Goal: Task Accomplishment & Management: Use online tool/utility

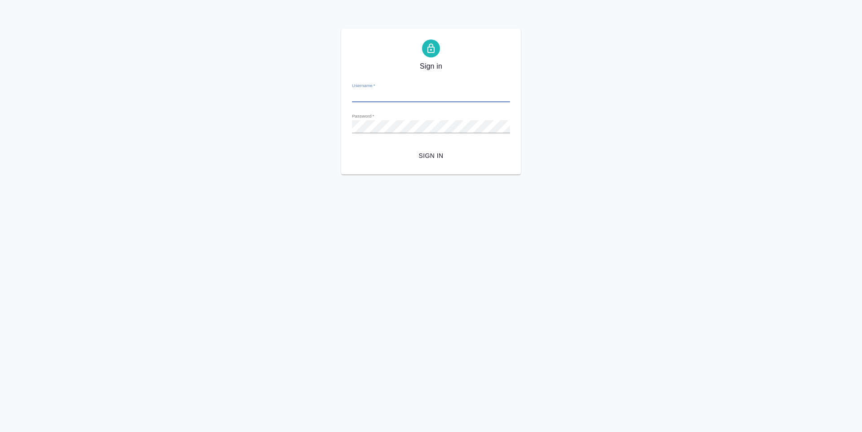
type input "t.zoria@awatera.com"
click at [431, 154] on span "Sign in" at bounding box center [431, 155] width 144 height 11
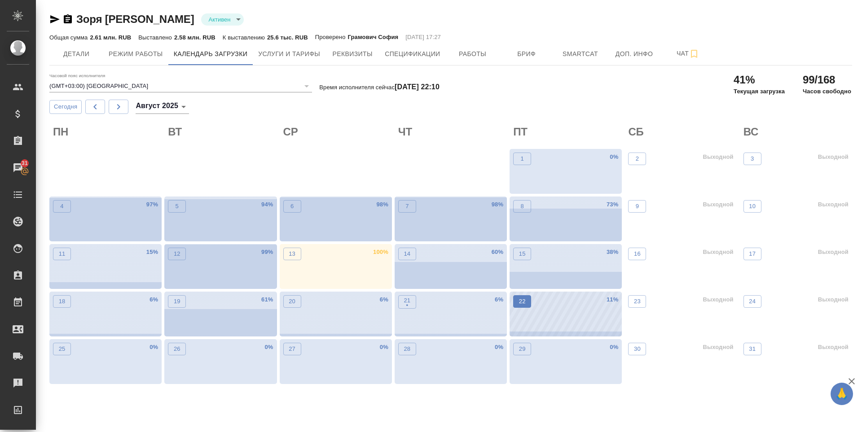
click at [520, 306] on p "22" at bounding box center [522, 301] width 7 height 9
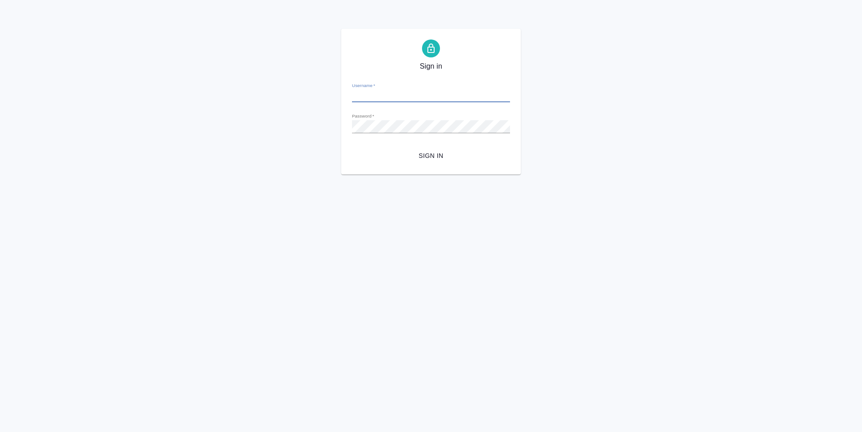
type input "t.zoria@awatera.com"
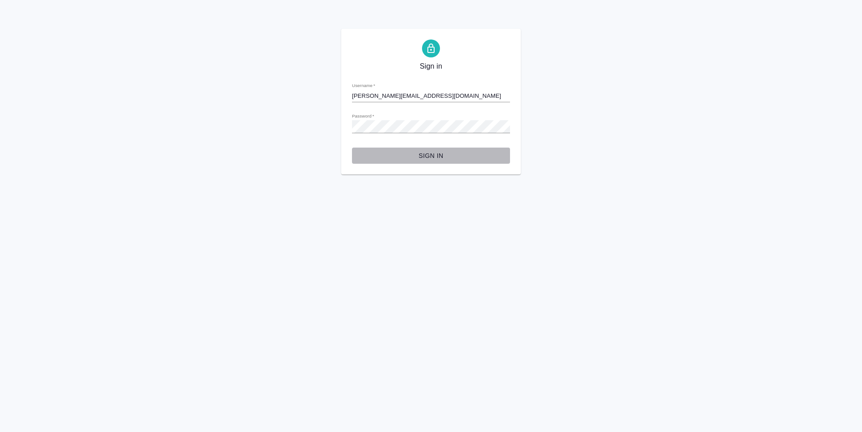
click at [415, 150] on span "Sign in" at bounding box center [431, 155] width 144 height 11
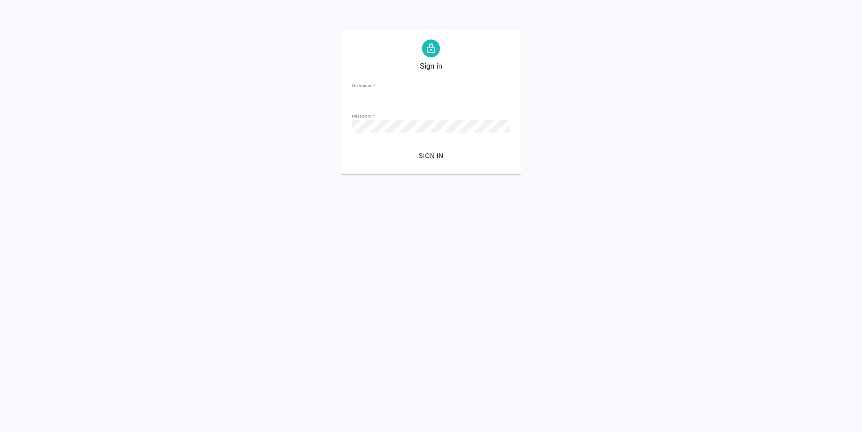
type input "[PERSON_NAME][EMAIL_ADDRESS][DOMAIN_NAME]"
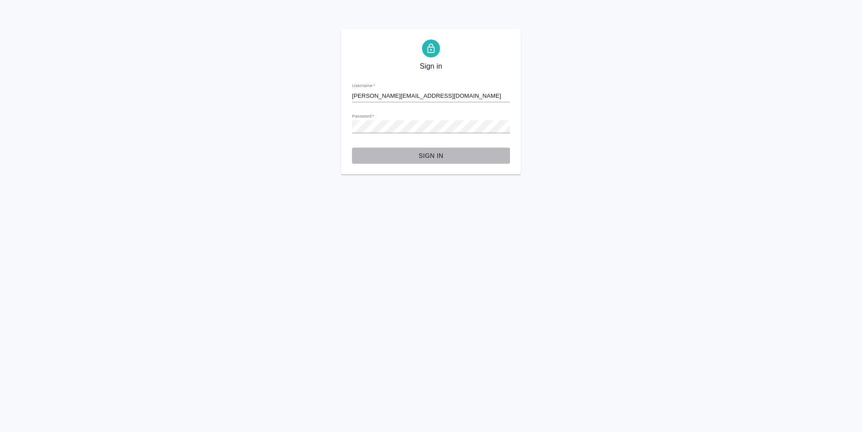
click at [428, 156] on span "Sign in" at bounding box center [431, 155] width 144 height 11
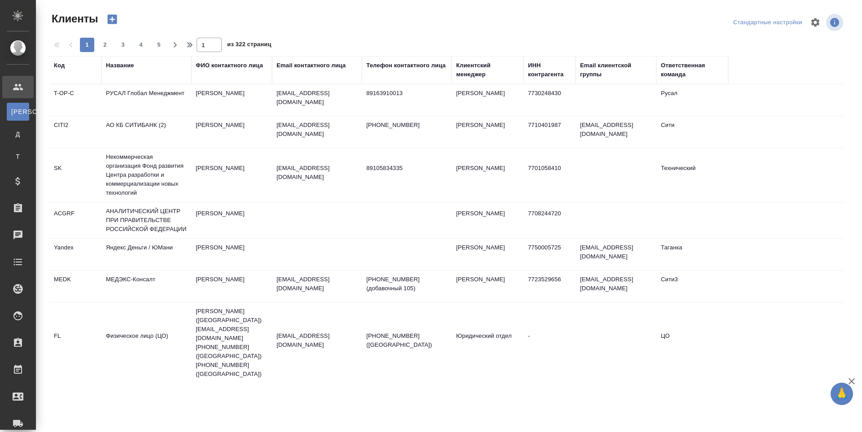
select select "RU"
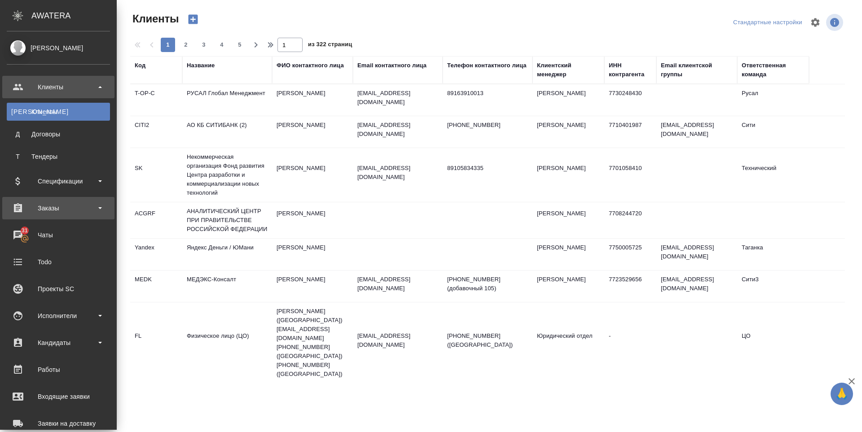
click at [48, 212] on div "Заказы" at bounding box center [58, 208] width 103 height 13
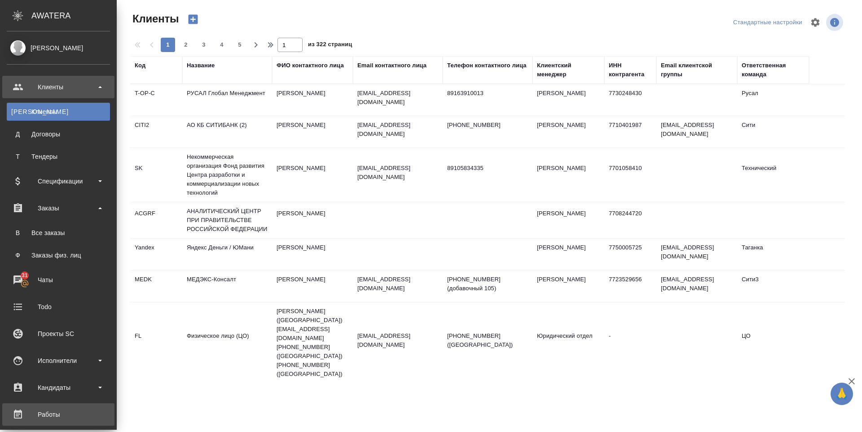
click at [47, 416] on div "Работы" at bounding box center [58, 414] width 103 height 13
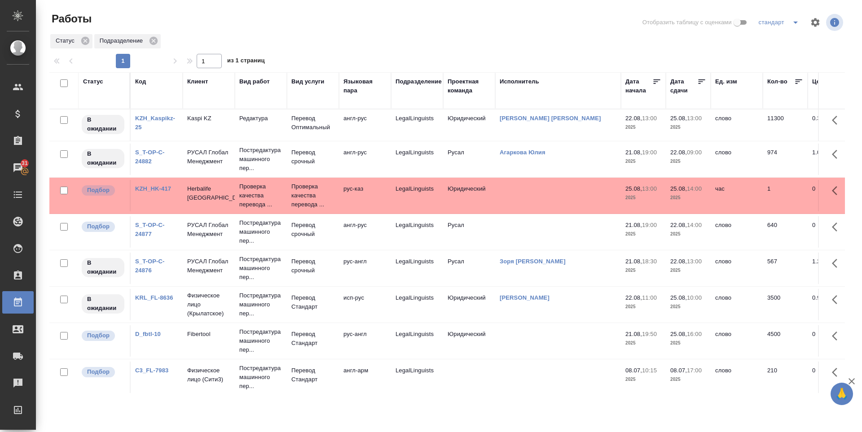
click at [522, 263] on link "Зоря [PERSON_NAME]" at bounding box center [533, 261] width 66 height 7
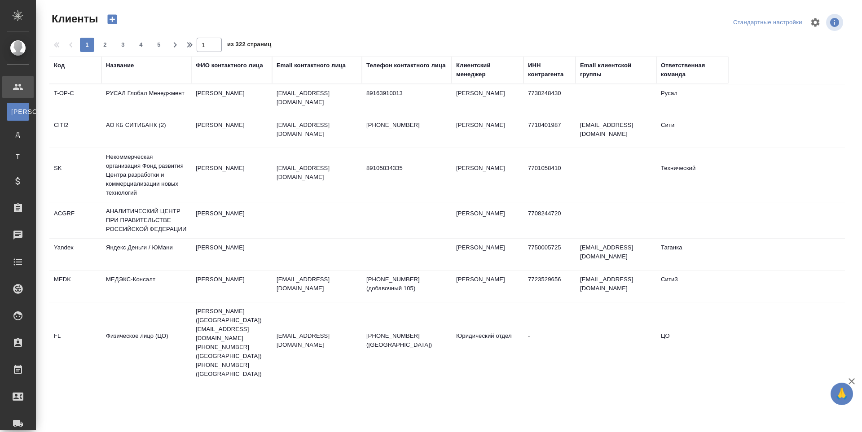
select select "RU"
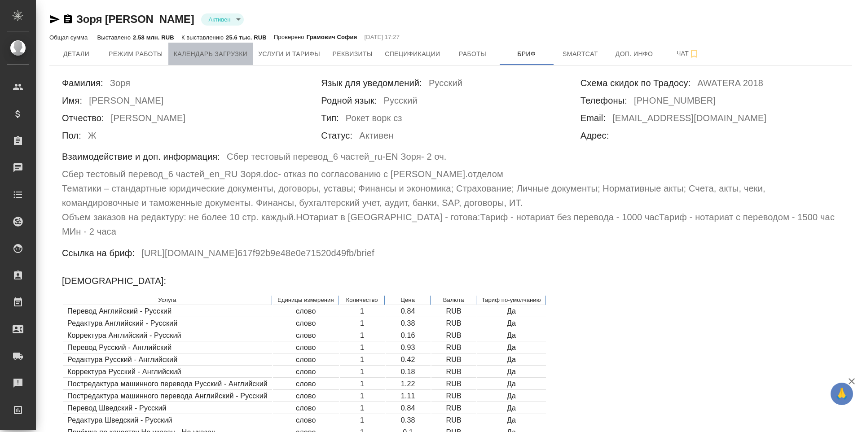
click at [212, 52] on span "Календарь загрузки" at bounding box center [211, 53] width 74 height 11
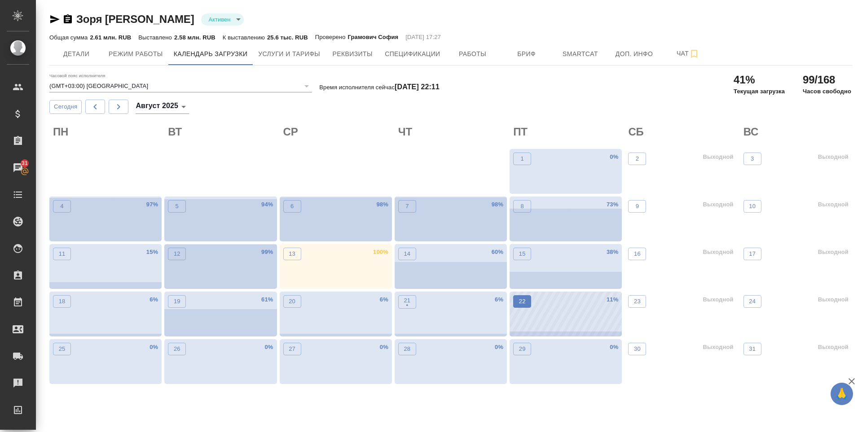
click at [519, 299] on p "22" at bounding box center [522, 301] width 7 height 9
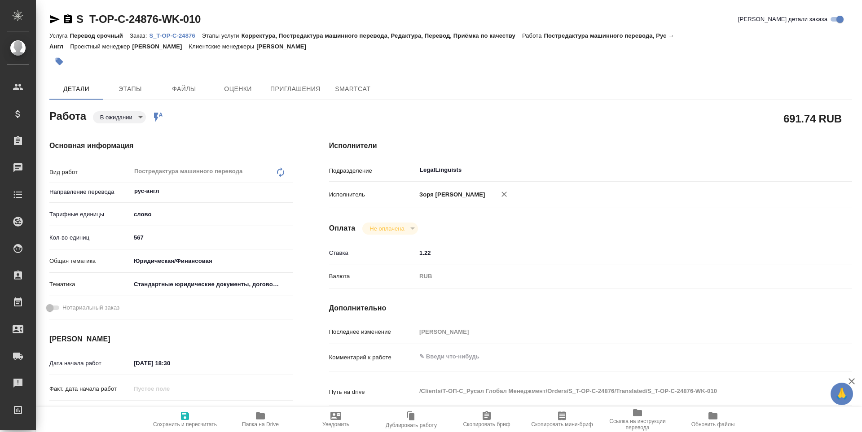
type textarea "x"
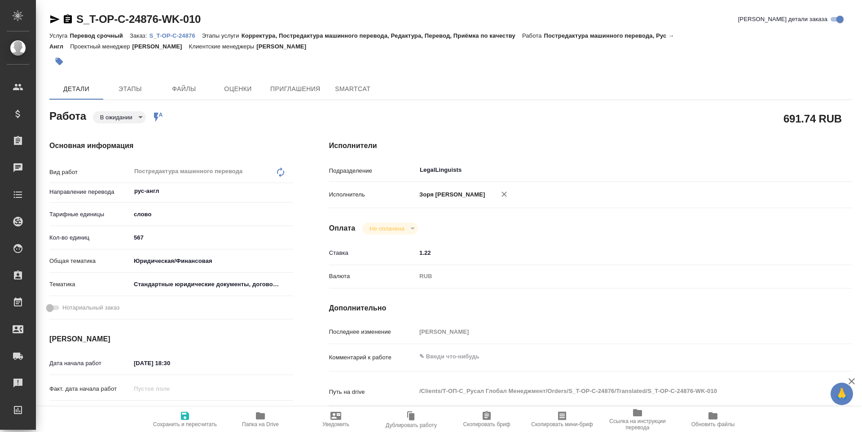
type textarea "x"
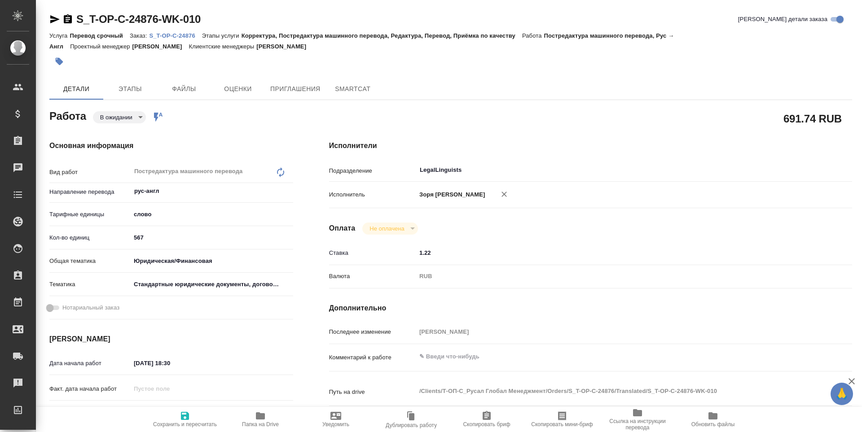
type textarea "x"
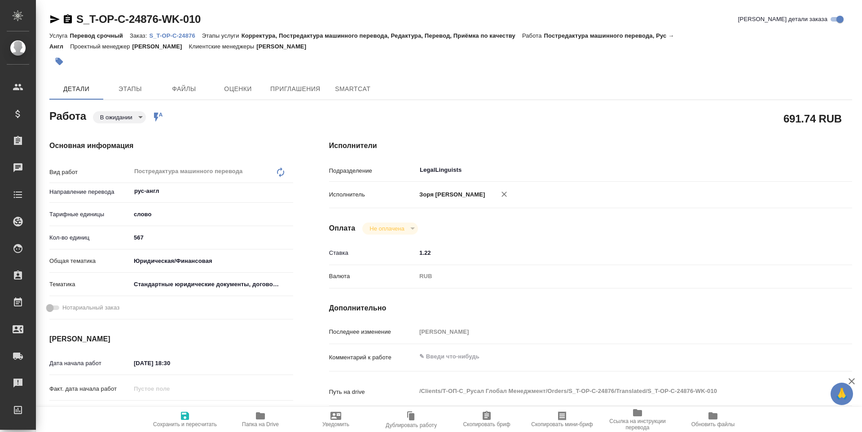
click at [135, 115] on body "🙏 .cls-1 fill:#fff; AWATERA [PERSON_NAME] Спецификации Заказы Чаты Todo Проекты…" at bounding box center [431, 216] width 862 height 432
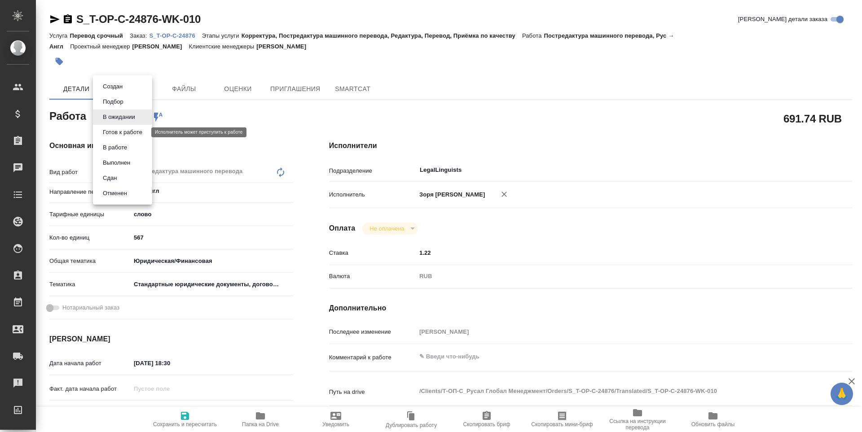
type textarea "x"
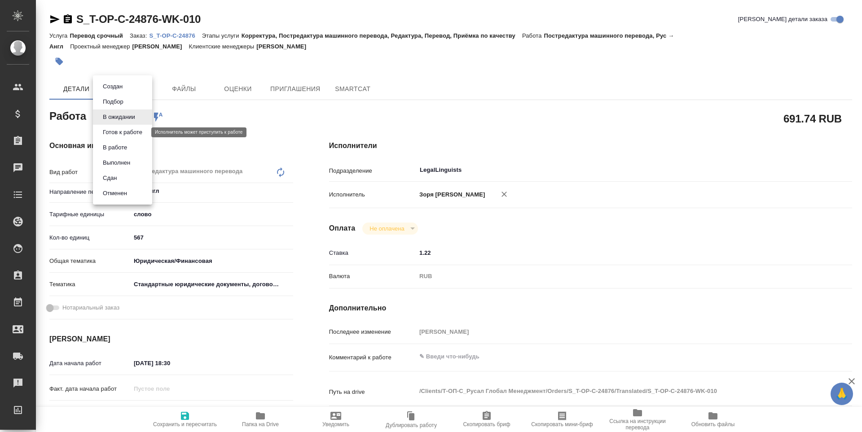
click at [132, 135] on button "Готов к работе" at bounding box center [122, 132] width 45 height 10
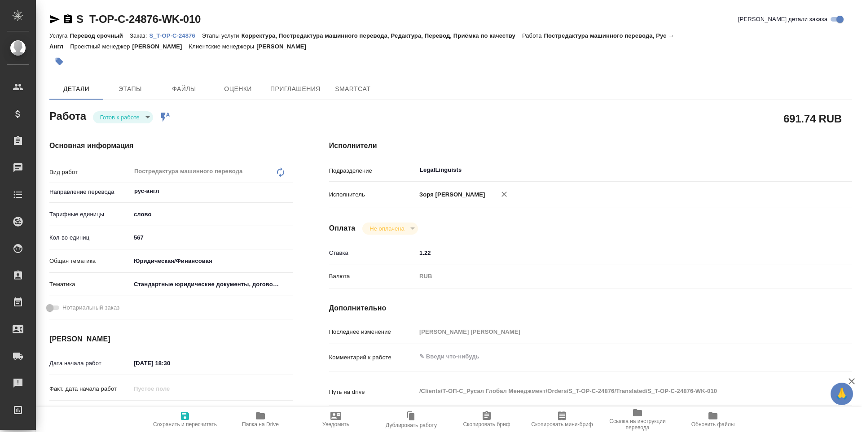
type textarea "x"
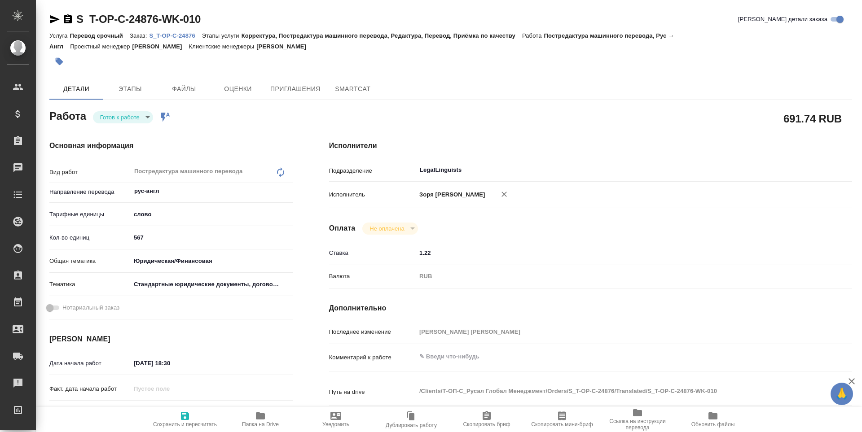
type textarea "x"
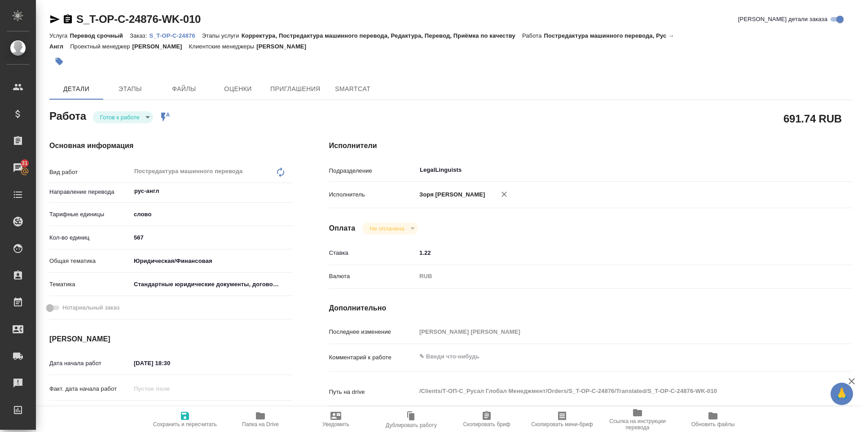
type textarea "x"
